Goal: Information Seeking & Learning: Understand process/instructions

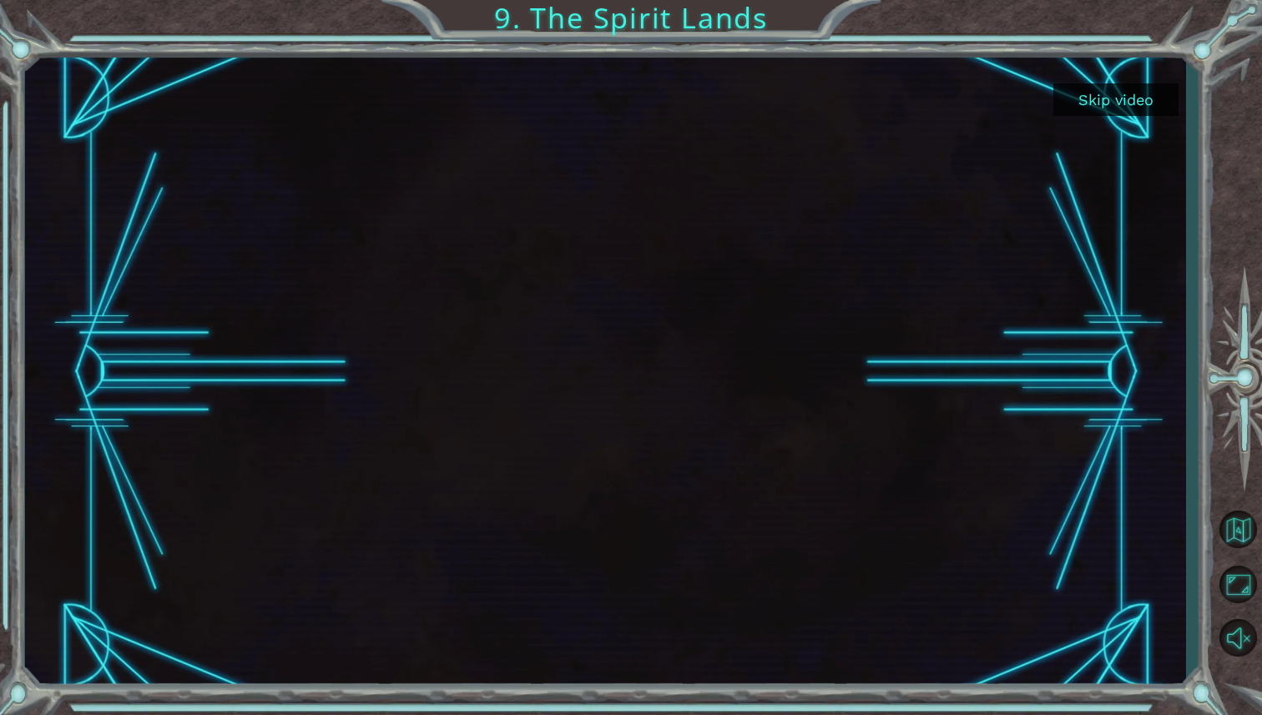
click at [1093, 87] on button "Skip video" at bounding box center [1115, 99] width 125 height 33
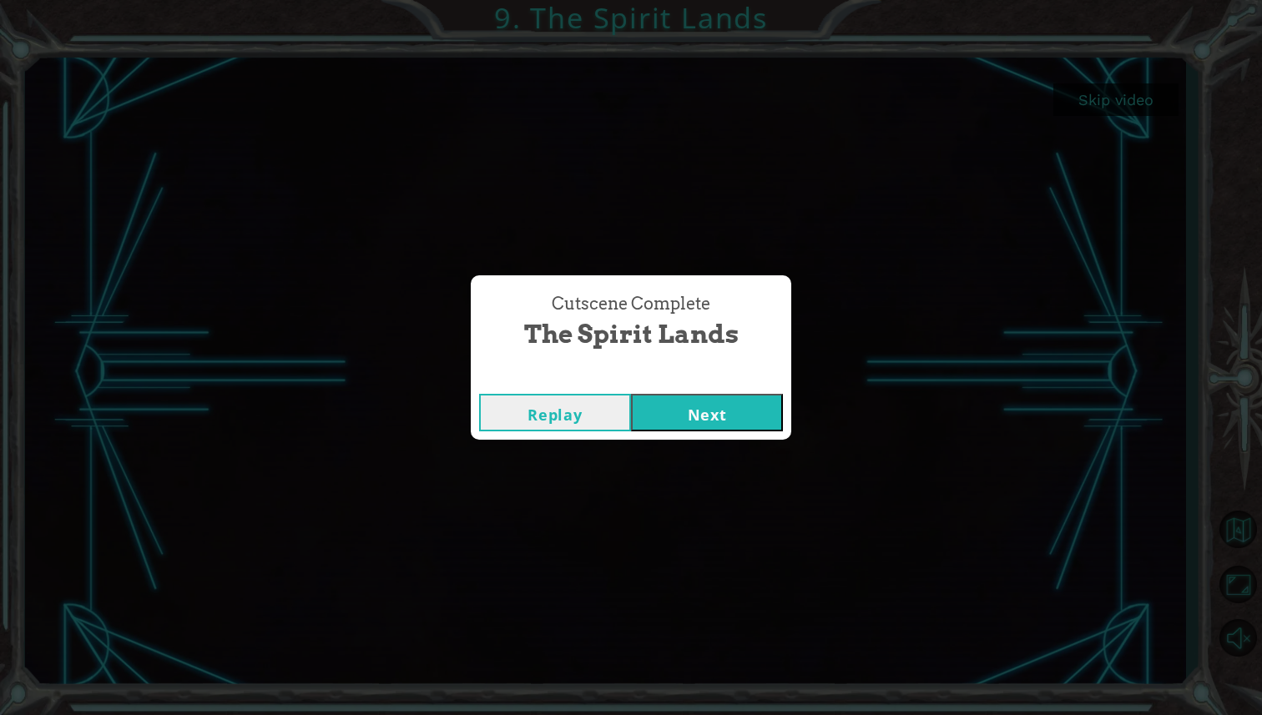
click at [705, 411] on button "Next" at bounding box center [707, 413] width 152 height 38
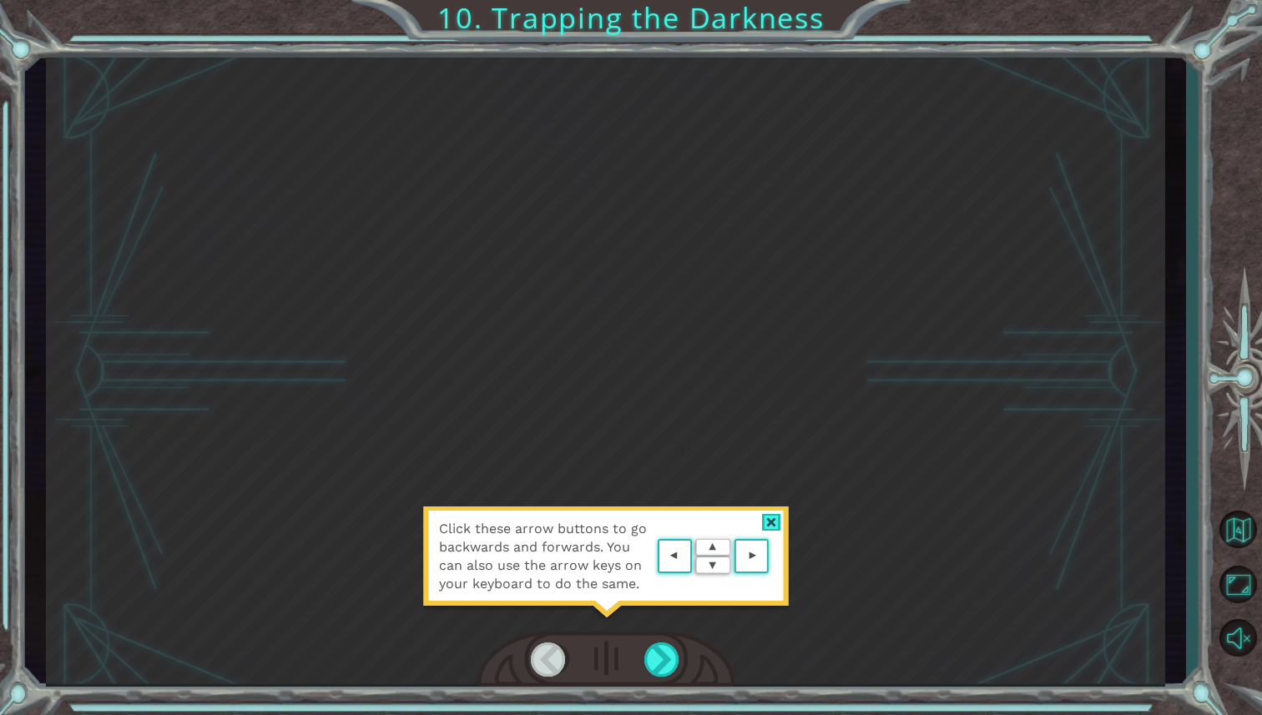
click at [696, 482] on div "Click these arrow buttons to go backwards and forwards. You can also use the ar…" at bounding box center [605, 372] width 1119 height 629
click at [774, 523] on div at bounding box center [771, 523] width 19 height 18
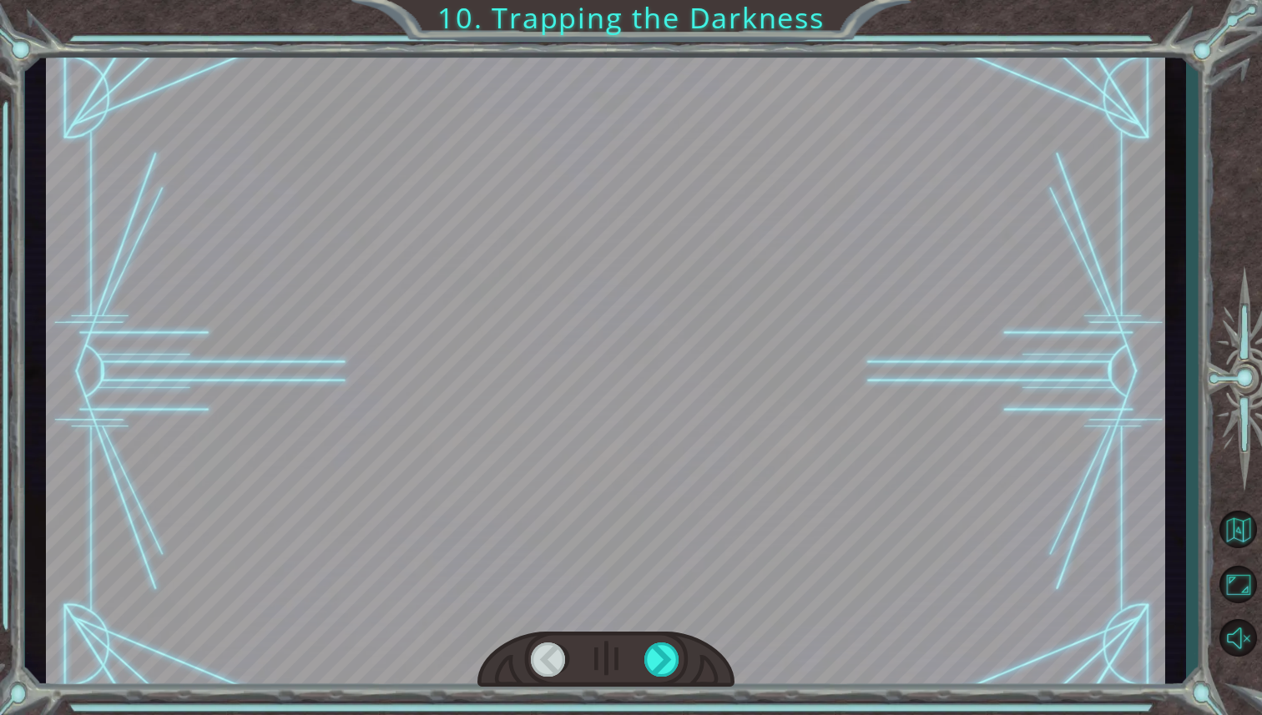
click at [797, 439] on div at bounding box center [605, 372] width 1119 height 629
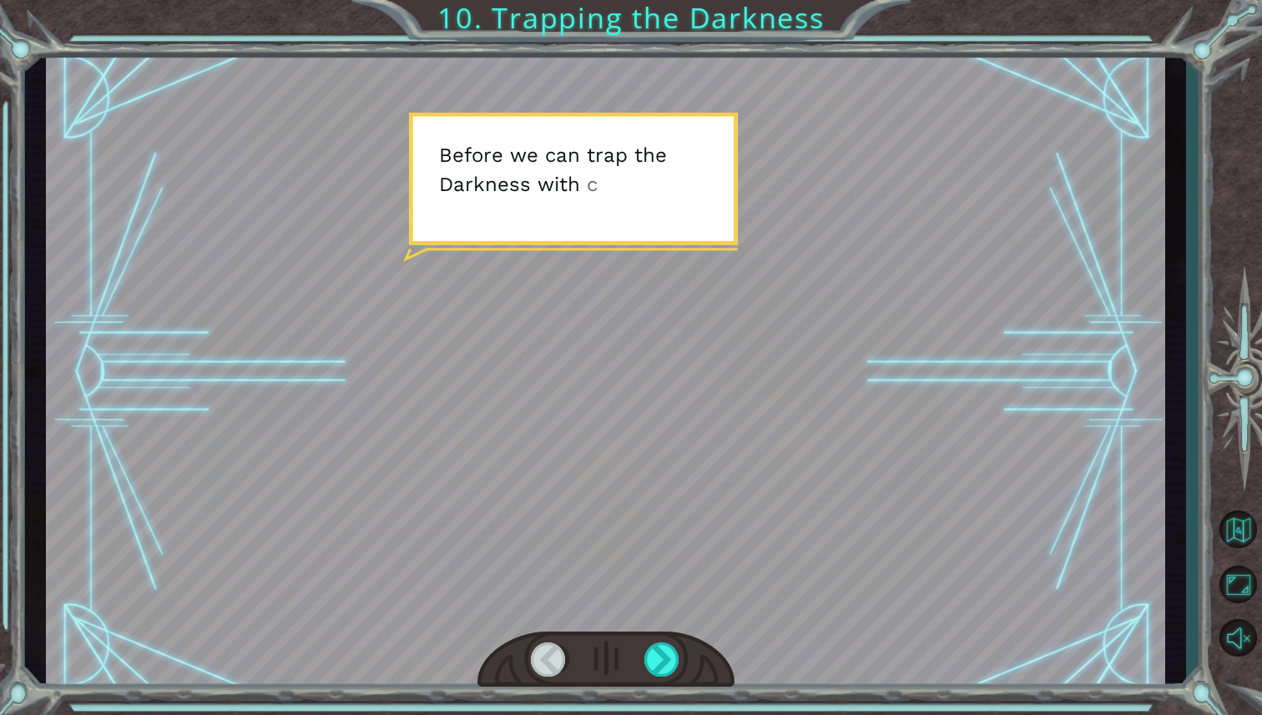
click at [791, 442] on div at bounding box center [605, 372] width 1119 height 629
click at [699, 426] on div at bounding box center [605, 372] width 1119 height 629
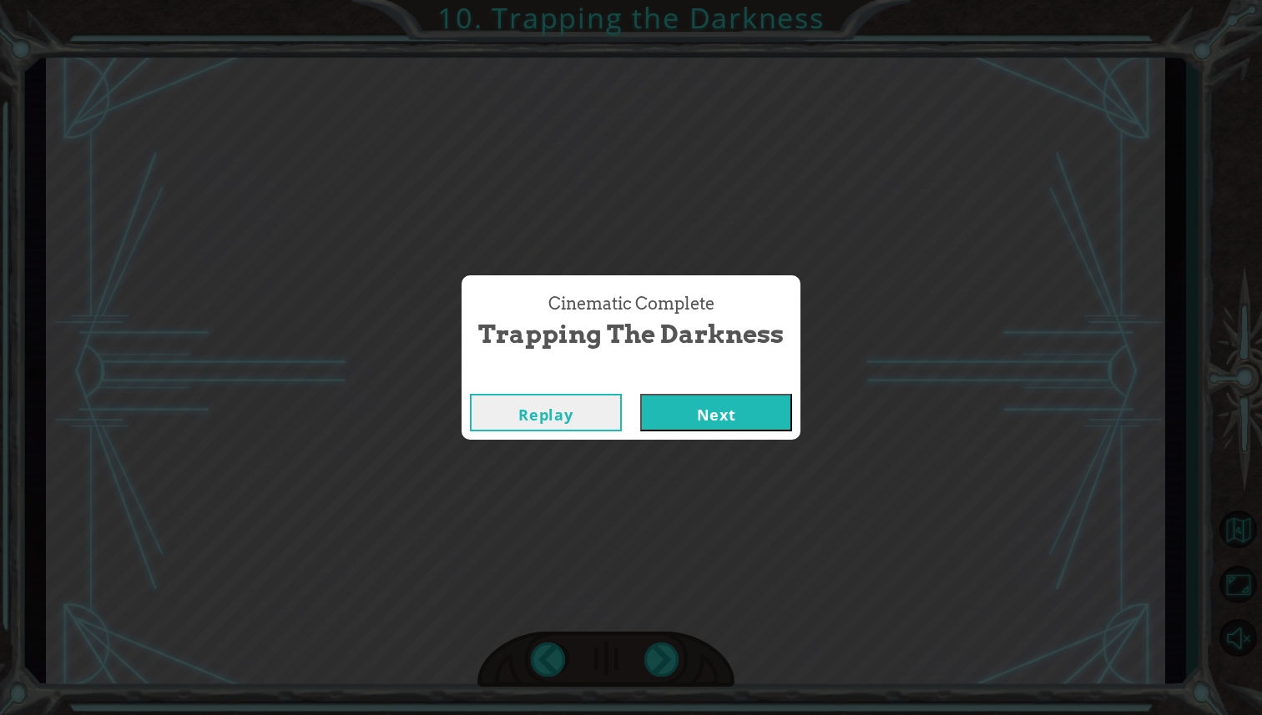
click at [721, 415] on button "Next" at bounding box center [716, 413] width 152 height 38
